Goal: Information Seeking & Learning: Learn about a topic

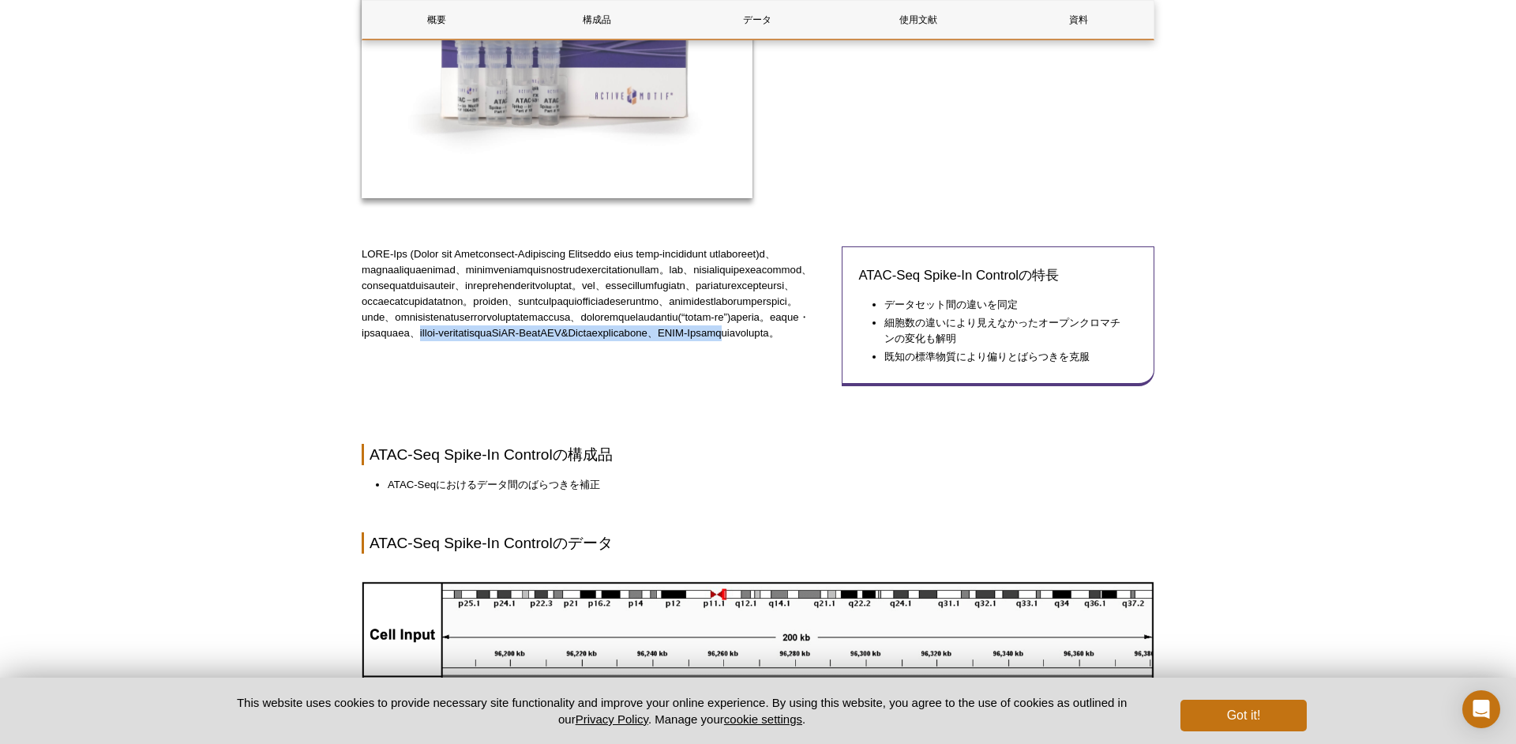
scroll to position [354, 0]
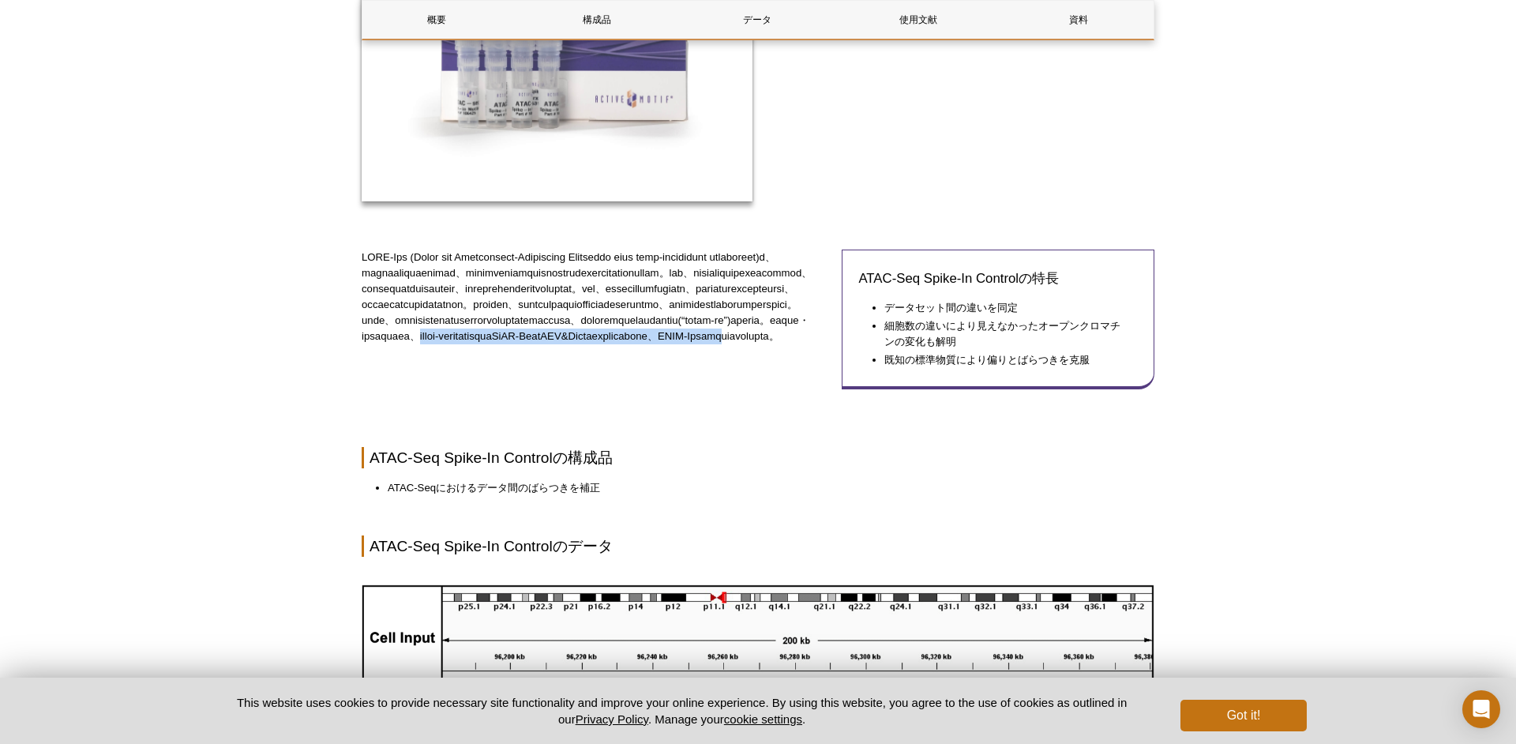
drag, startPoint x: 694, startPoint y: 382, endPoint x: 694, endPoint y: 397, distance: 15.0
click at [694, 344] on p at bounding box center [596, 296] width 468 height 95
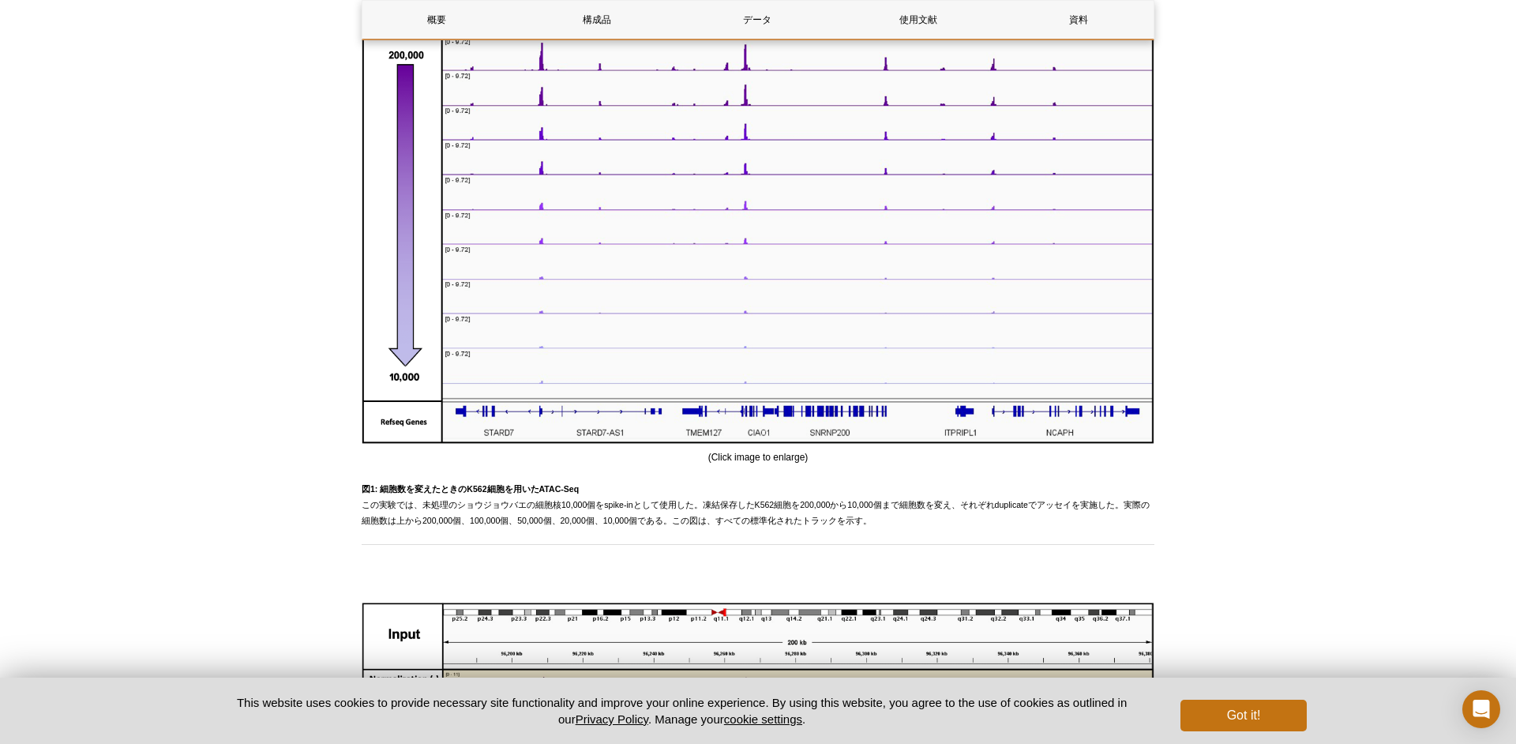
scroll to position [982, 0]
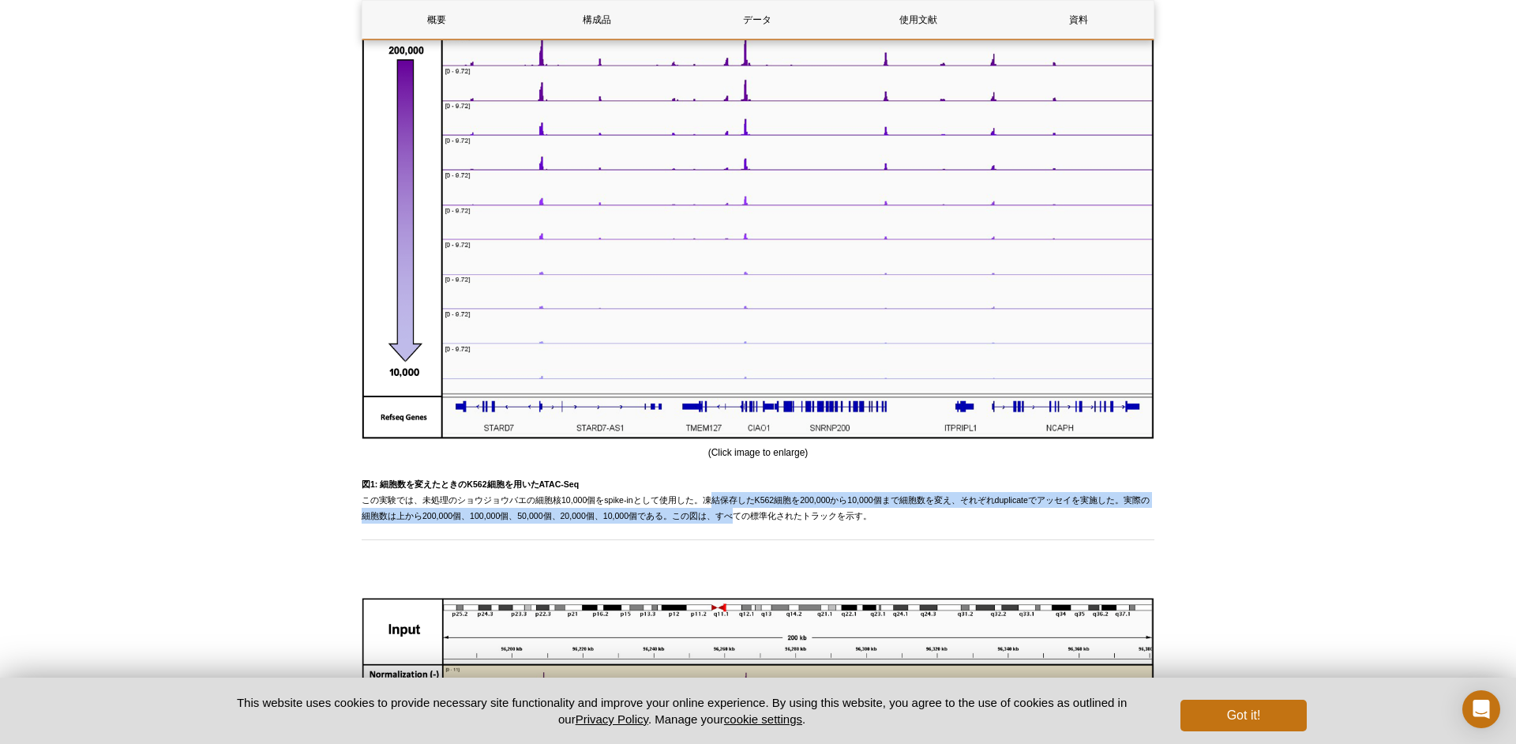
drag, startPoint x: 691, startPoint y: 516, endPoint x: 689, endPoint y: 530, distance: 14.4
click at [689, 523] on p "図1: 細胞数を変えたときのK562細胞を用いたATAC-Seq この実験では、未処理のショウジョウバエの細胞核10,000個をspike-inとして使用した…" at bounding box center [758, 499] width 792 height 47
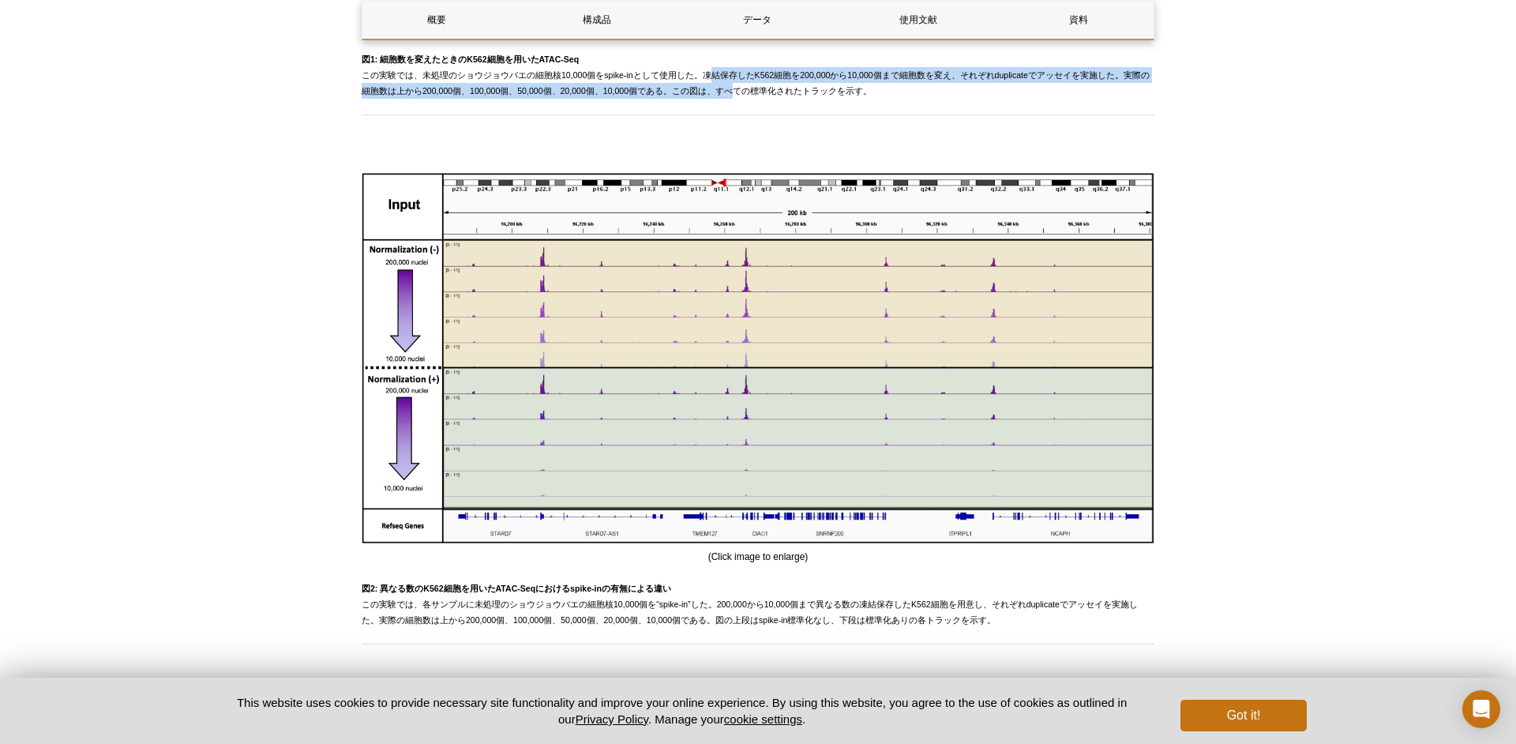
scroll to position [1418, 0]
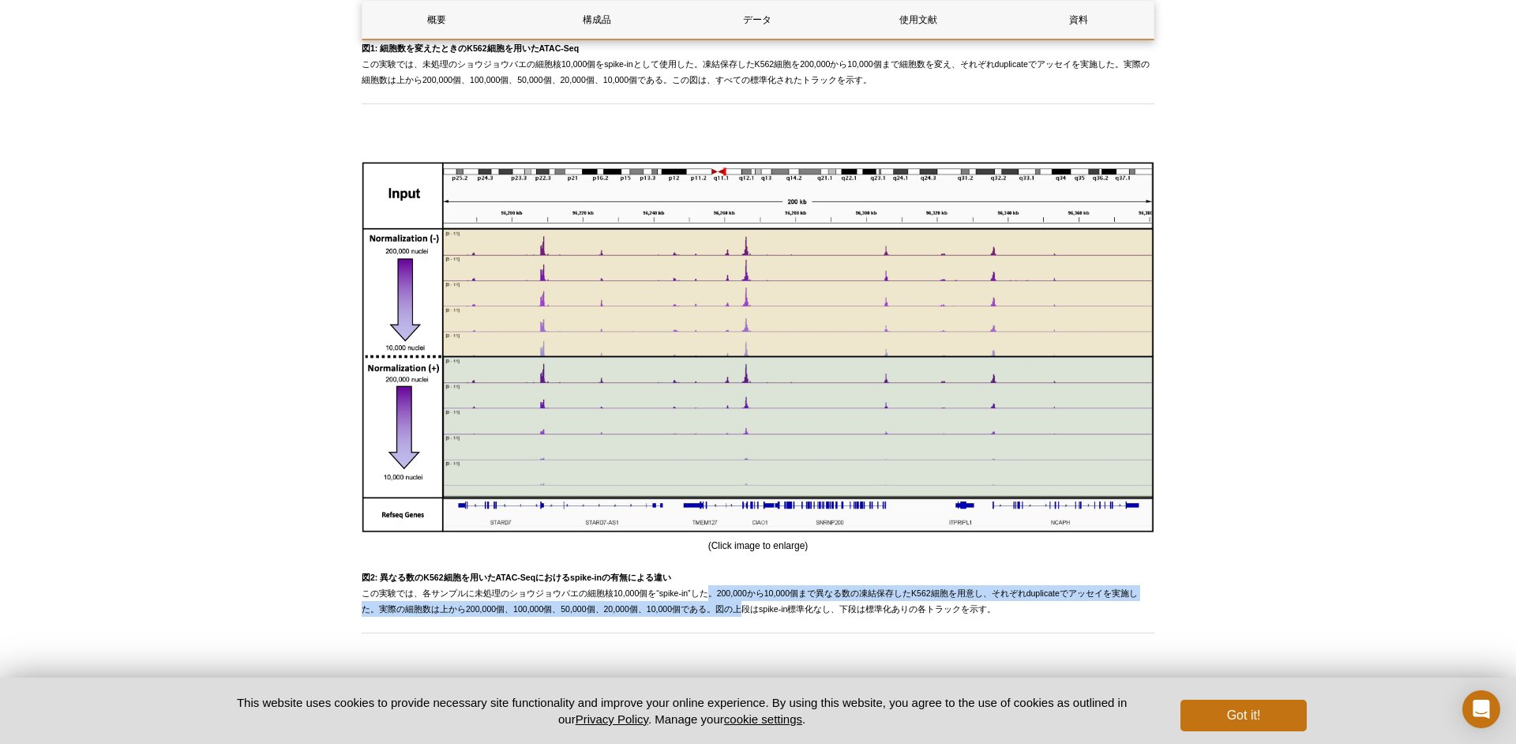
drag, startPoint x: 690, startPoint y: 614, endPoint x: 688, endPoint y: 637, distance: 22.9
click at [688, 613] on span "図2: 異なる数のK562細胞を用いたATAC-Seqにおけるspike-inの有無による違い この実験では、各サンプルに未処理のショウジョウバエの細胞核10…" at bounding box center [750, 592] width 776 height 41
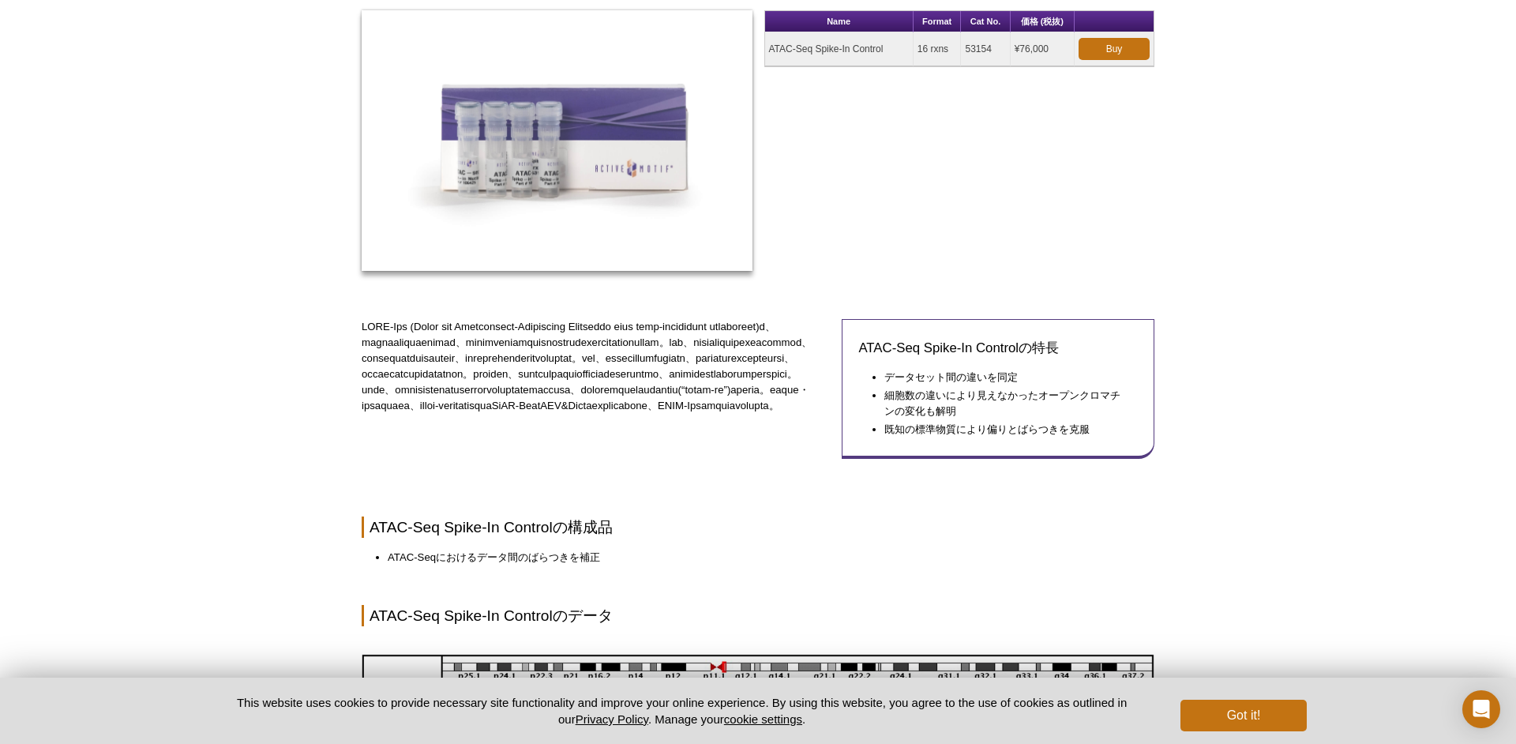
scroll to position [321, 0]
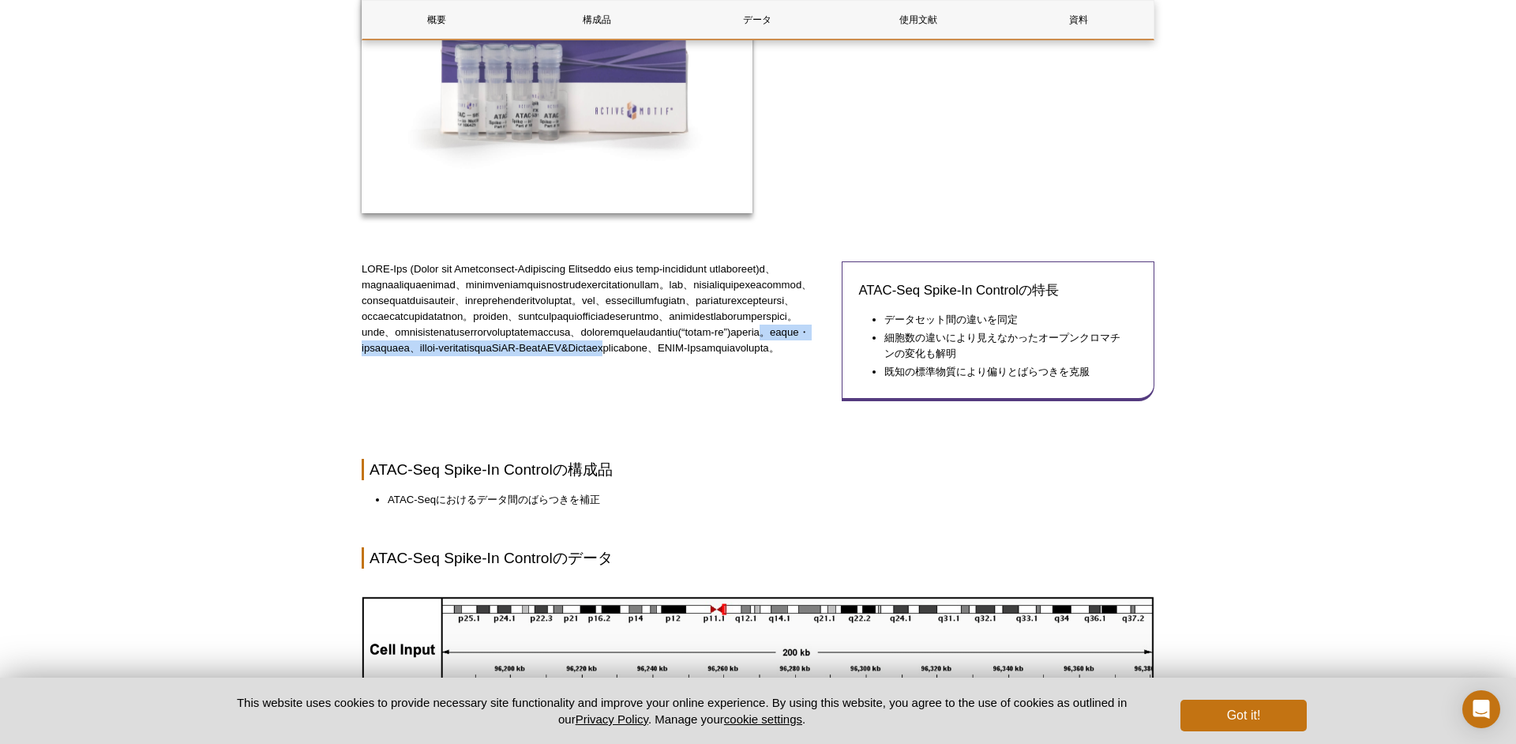
drag, startPoint x: 519, startPoint y: 400, endPoint x: 519, endPoint y: 415, distance: 15.0
click at [519, 356] on p at bounding box center [596, 308] width 468 height 95
drag, startPoint x: 583, startPoint y: 413, endPoint x: 583, endPoint y: 396, distance: 16.6
click at [583, 356] on p at bounding box center [596, 308] width 468 height 95
drag, startPoint x: 621, startPoint y: 414, endPoint x: 620, endPoint y: 394, distance: 19.8
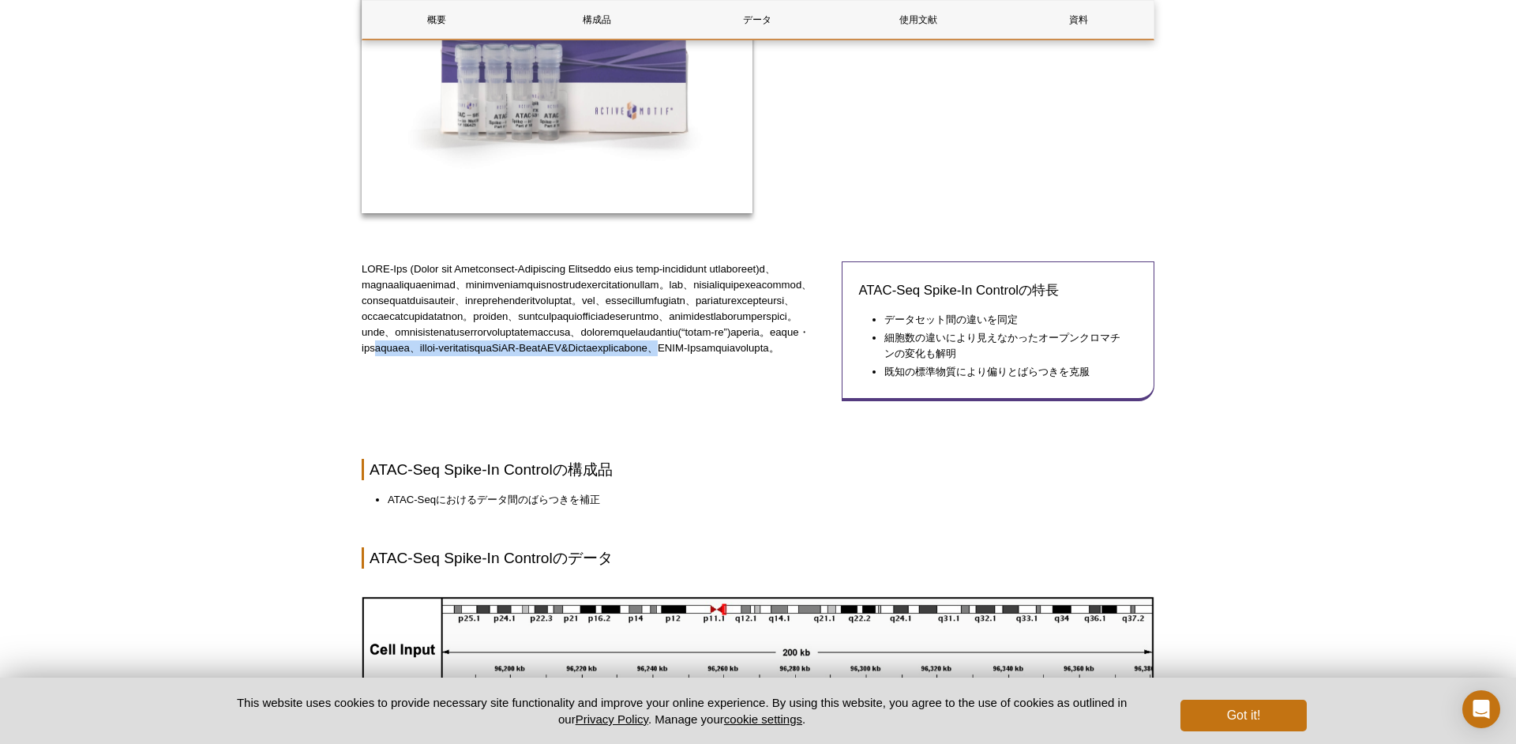
click at [620, 356] on p at bounding box center [596, 308] width 468 height 95
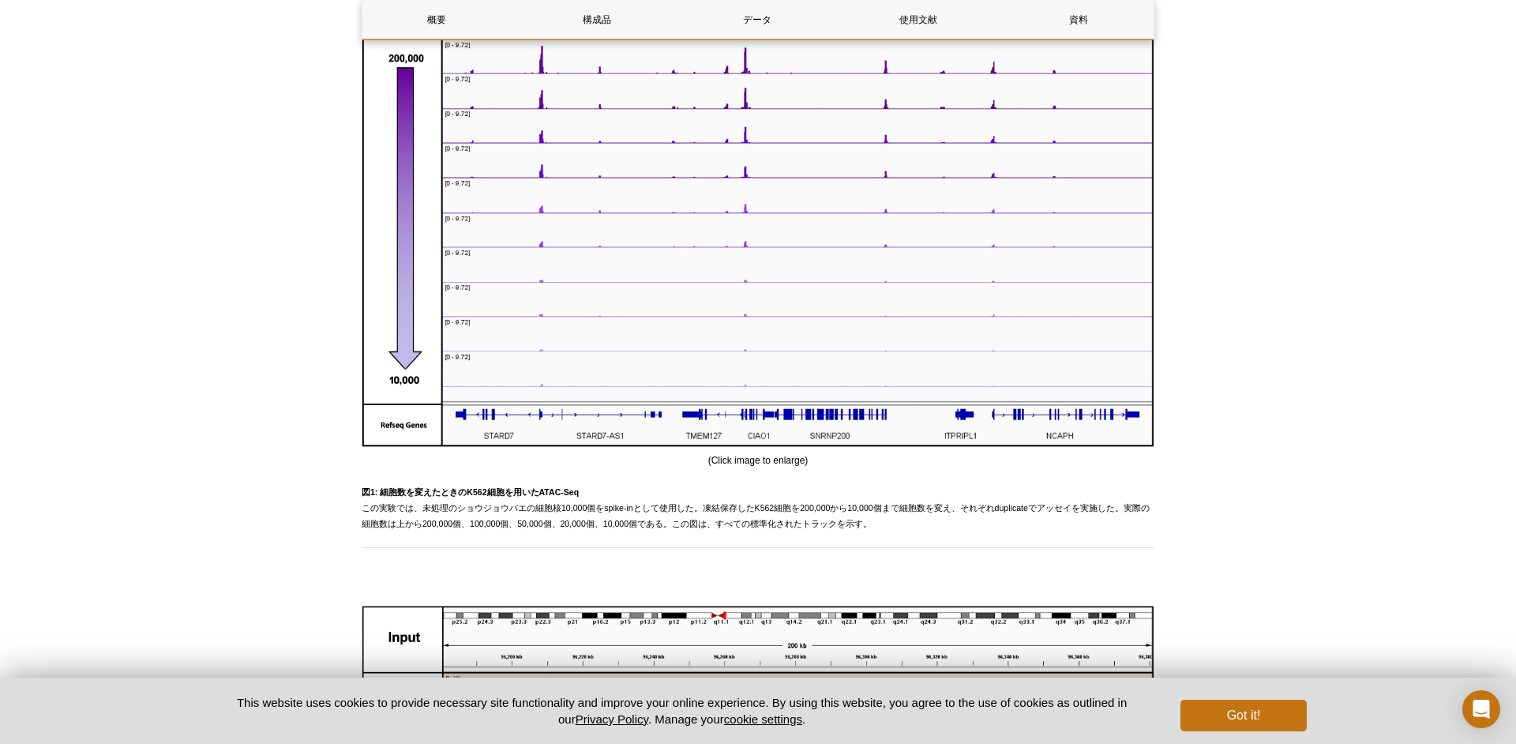
scroll to position [1093, 0]
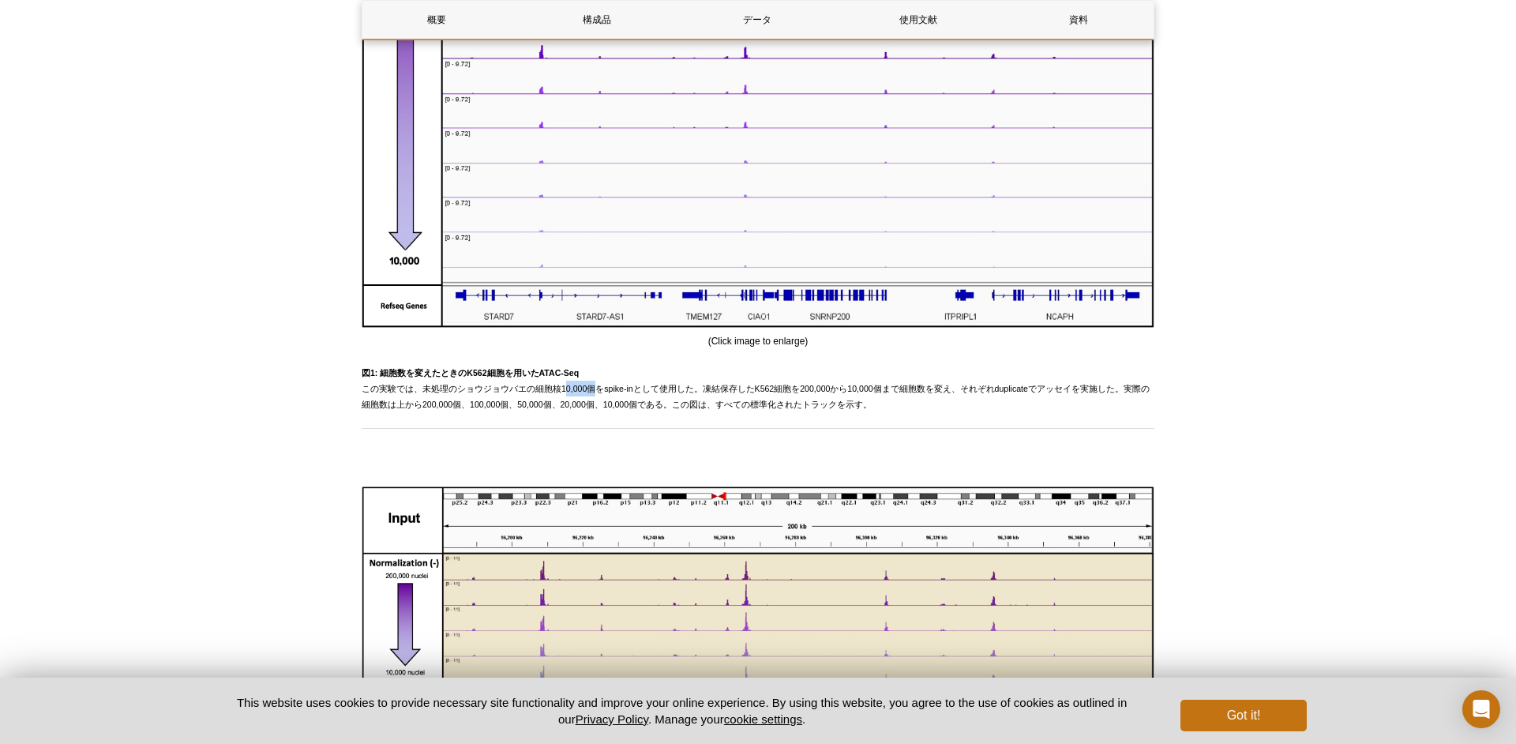
drag, startPoint x: 553, startPoint y: 409, endPoint x: 581, endPoint y: 408, distance: 28.4
click at [581, 408] on span "図1: 細胞数を変えたときのK562細胞を用いたATAC-Seq この実験では、未処理のショウジョウバエの細胞核10,000個をspike-inとして使用した…" at bounding box center [756, 388] width 788 height 41
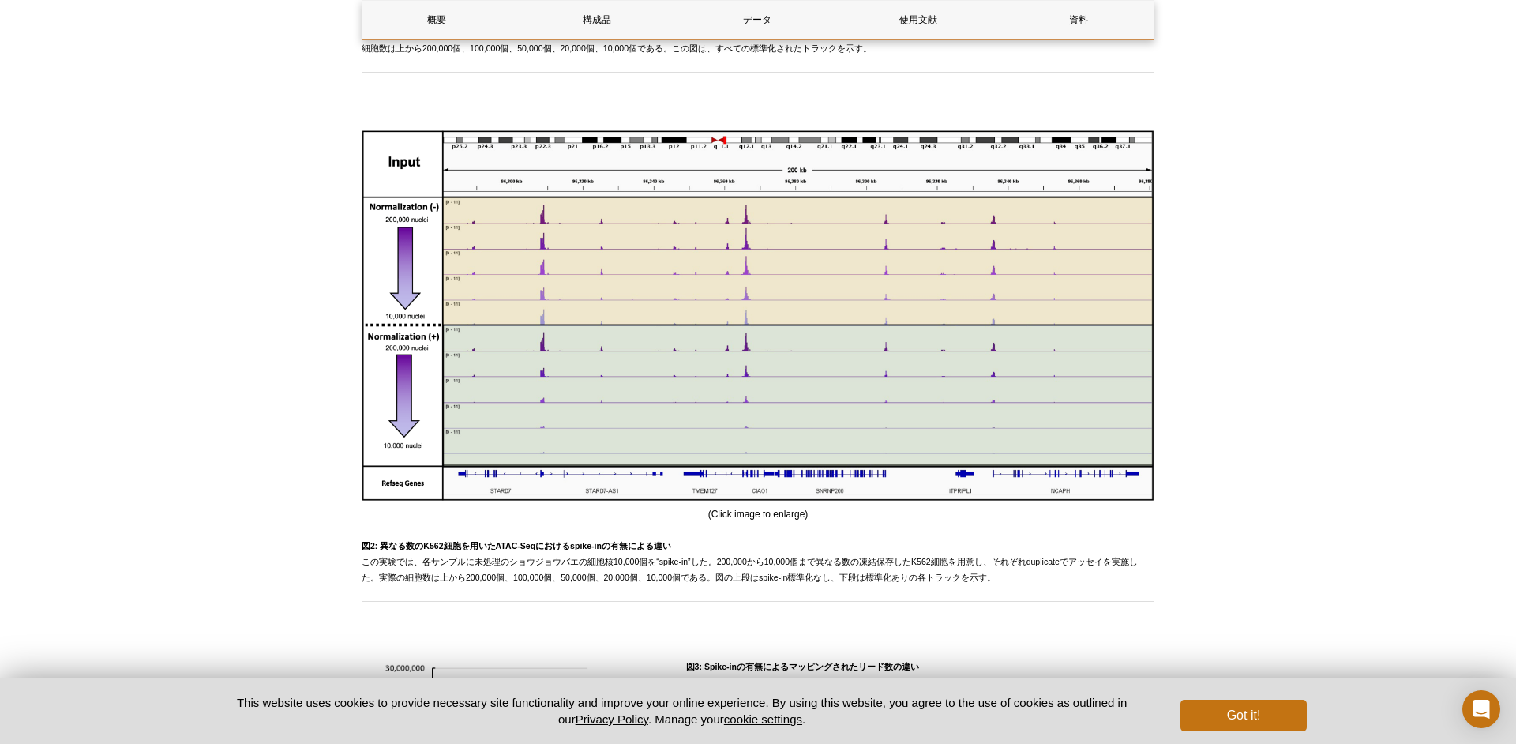
scroll to position [1443, 0]
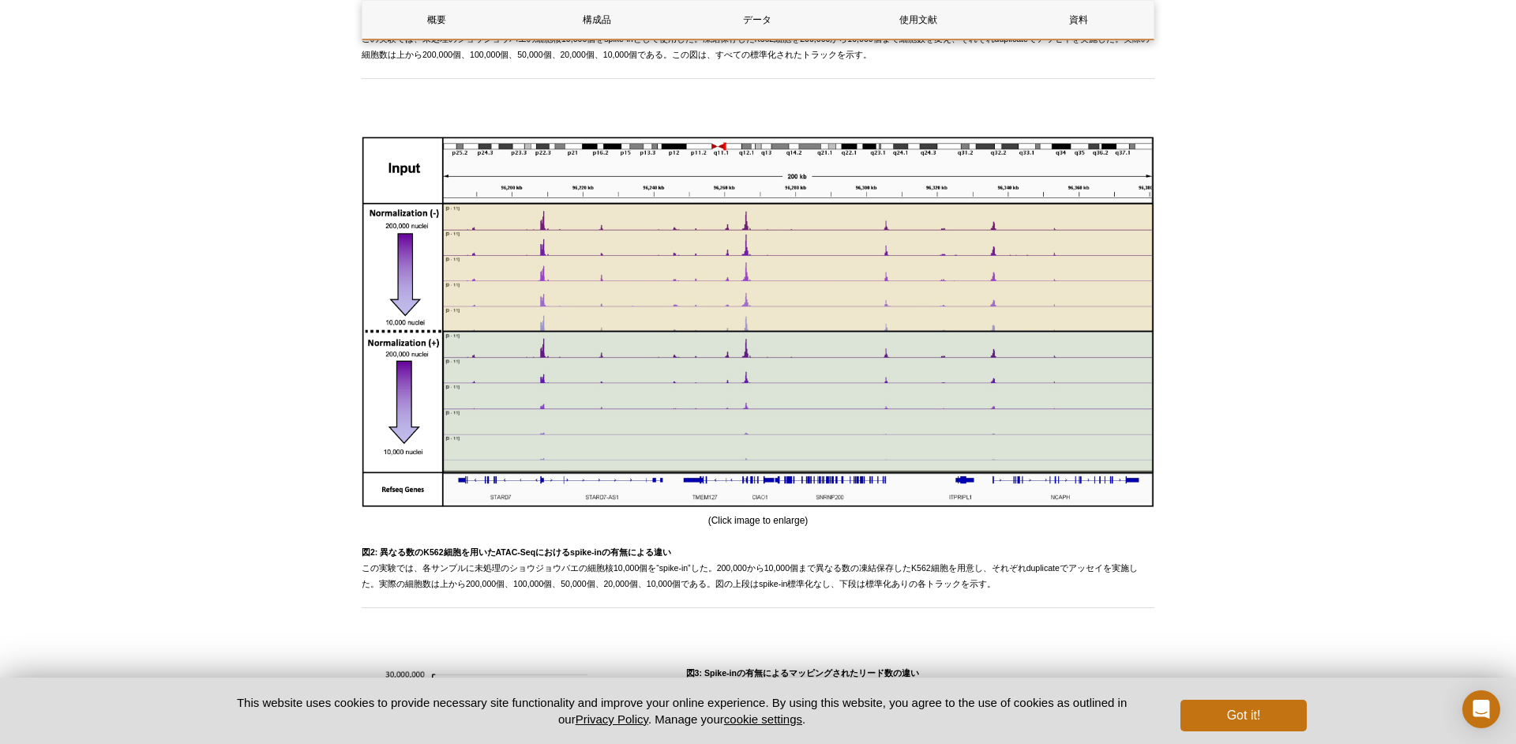
click at [90, 230] on div "Active Motif Logo Enabling Epigenetics Research 0 Search Skip to content Active…" at bounding box center [758, 324] width 1516 height 3535
